Goal: Task Accomplishment & Management: Use online tool/utility

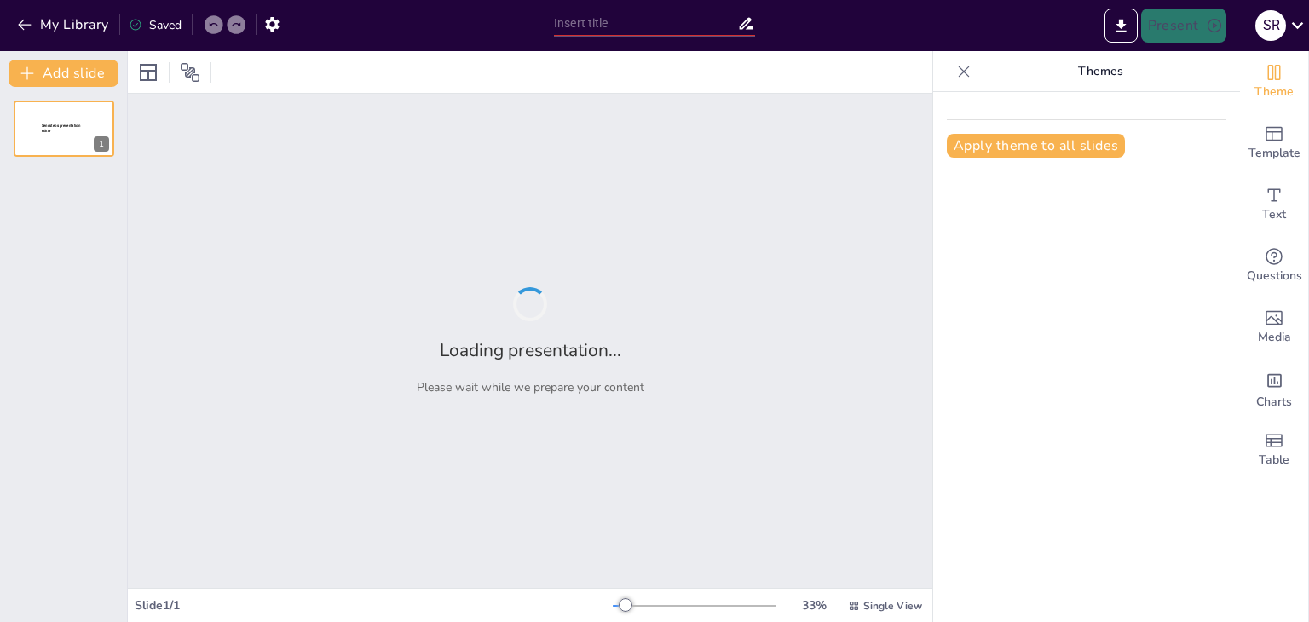
type input "Exploring Cultural Dynamics: A Sociological Perspective for Grade 10"
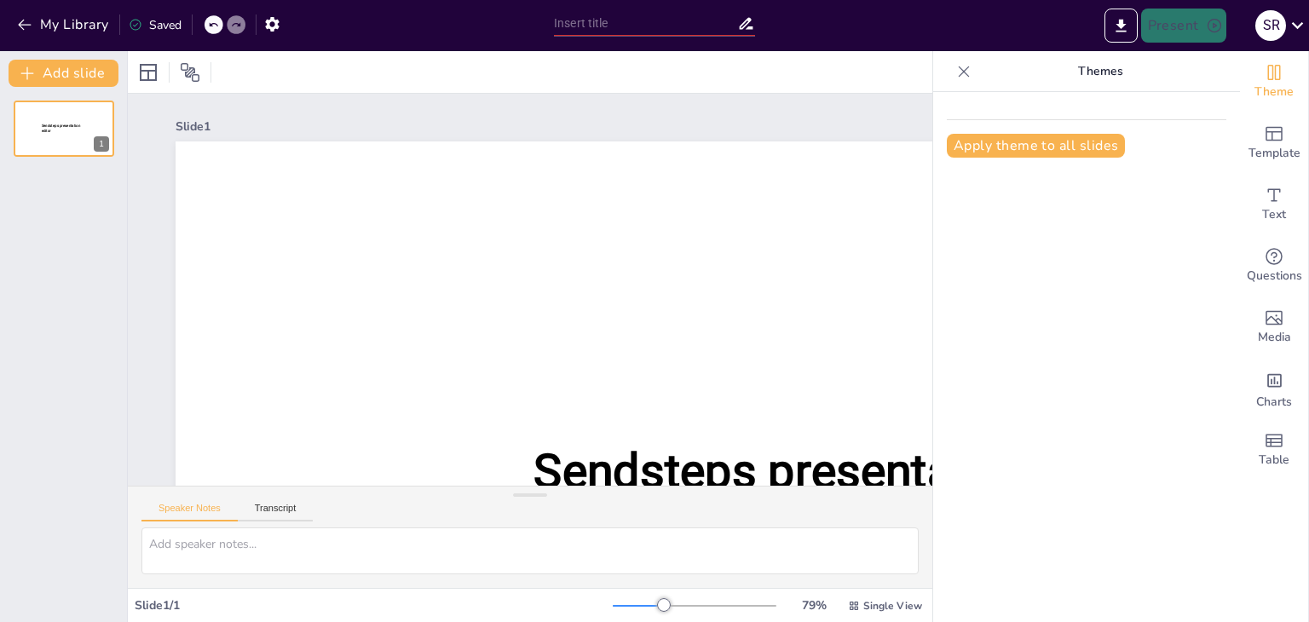
type input "Exploring Cultural Dynamics: A Sociological Perspective for Grade 10"
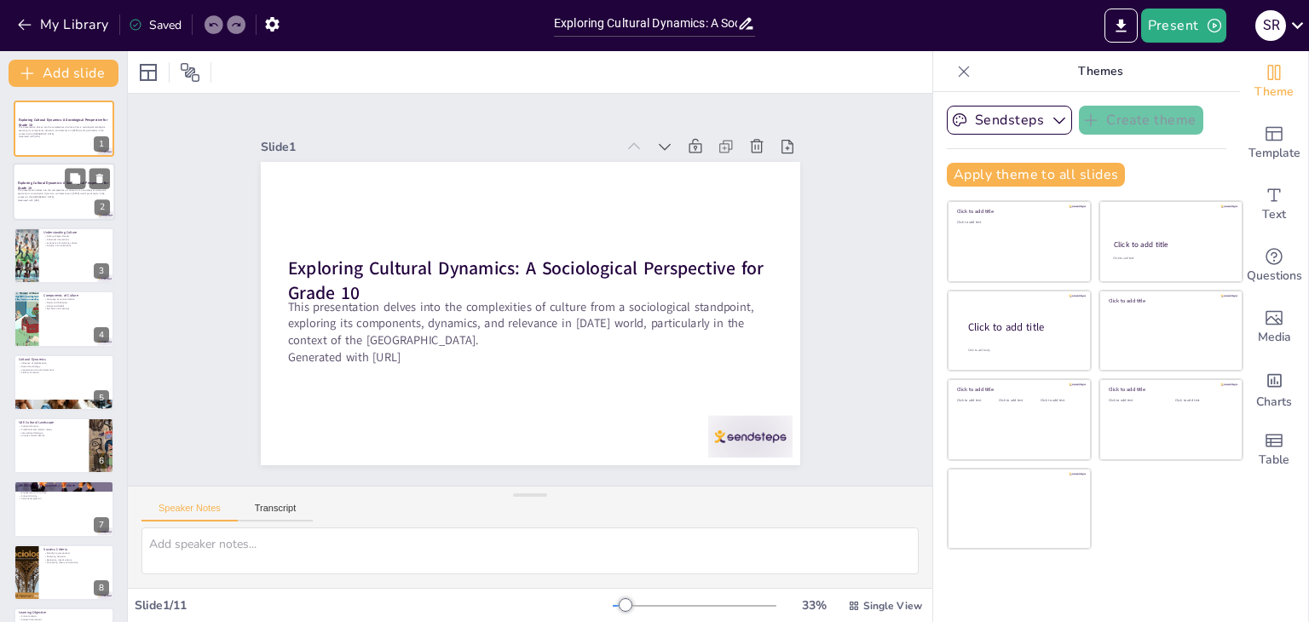
click at [32, 186] on p "Exploring Cultural Dynamics: A Sociological Perspective for Grade 10" at bounding box center [64, 185] width 92 height 9
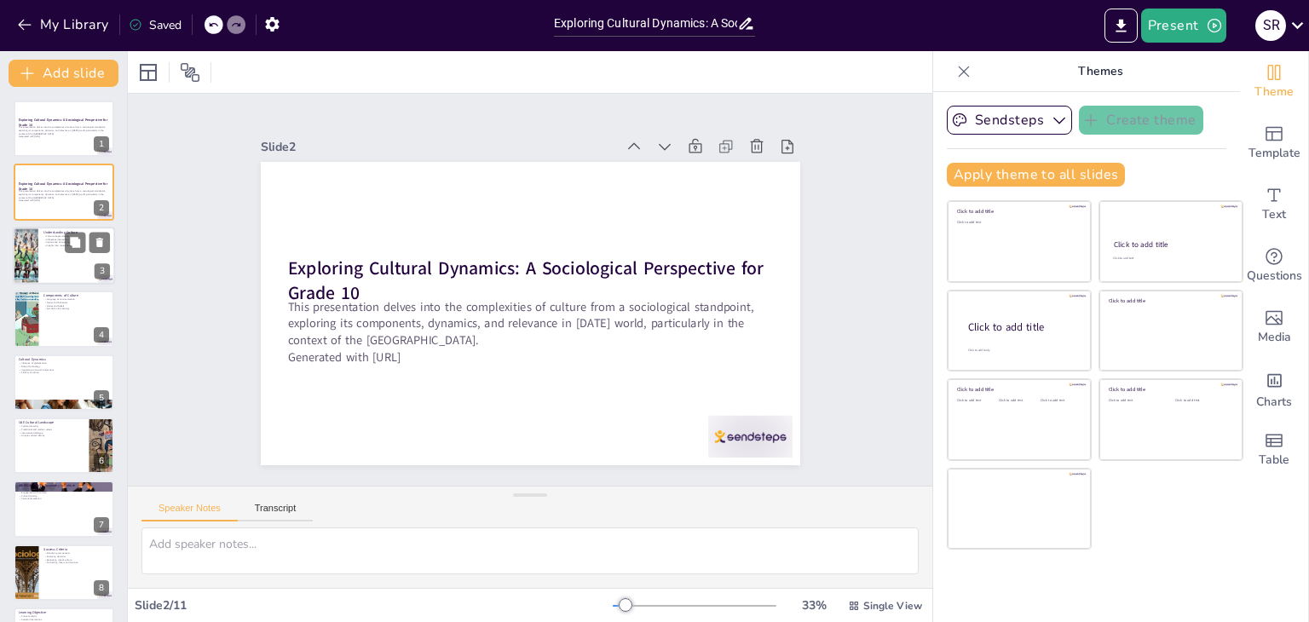
click at [32, 237] on div at bounding box center [25, 256] width 102 height 58
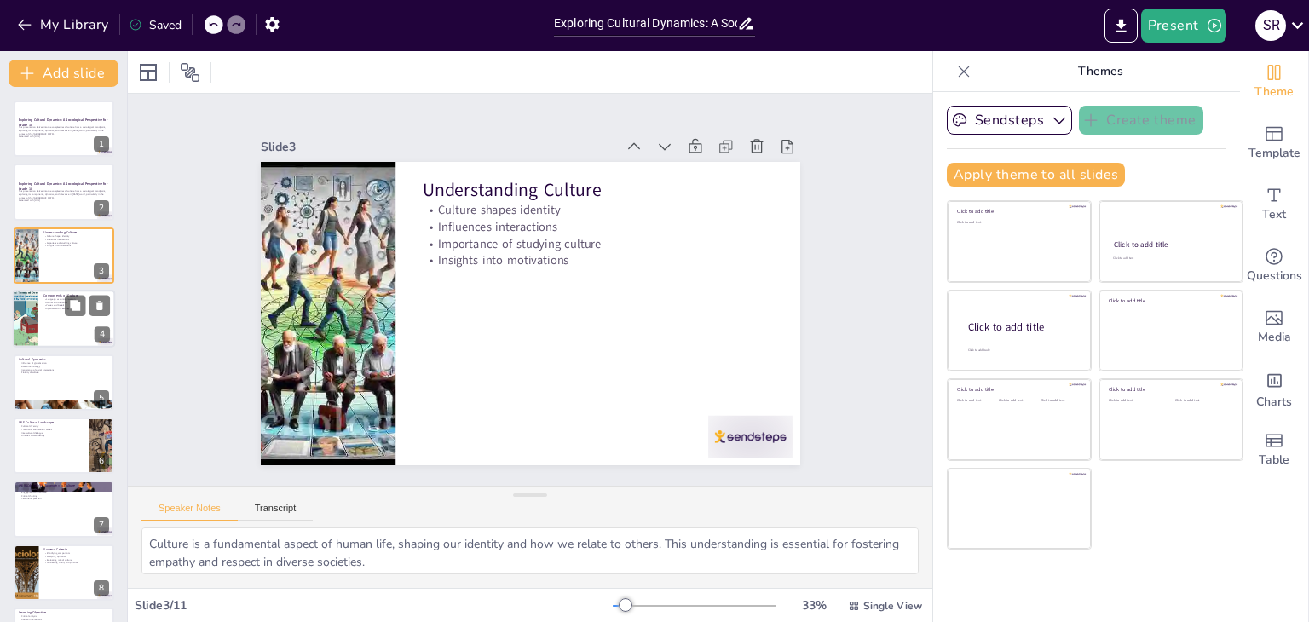
click at [38, 312] on div at bounding box center [64, 319] width 102 height 58
type textarea "Language is the cornerstone of cultural exchange, enabling individuals to commu…"
